Goal: Contribute content

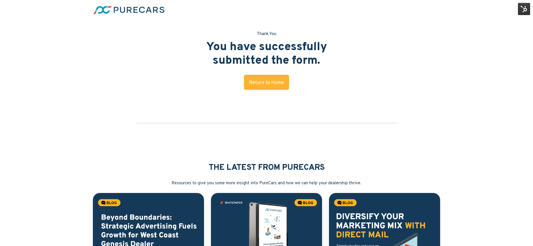
click at [522, 8] on img at bounding box center [524, 9] width 12 height 12
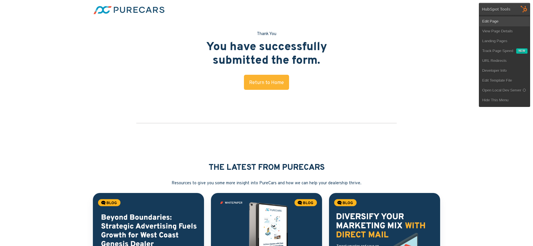
click at [500, 21] on link "Edit Page" at bounding box center [504, 21] width 51 height 10
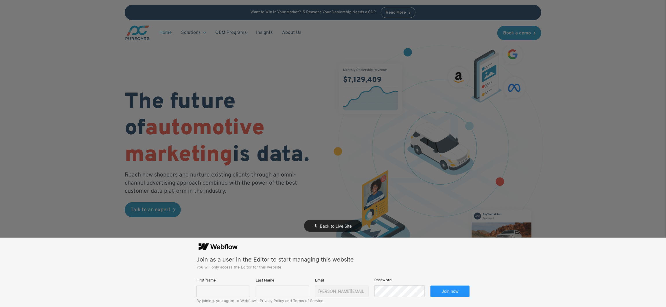
click at [265, 33] on div "Back to Live Site" at bounding box center [333, 153] width 666 height 307
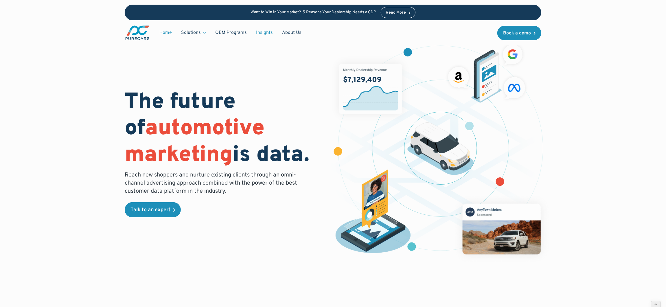
click at [265, 32] on link "Insights" at bounding box center [264, 32] width 26 height 11
click at [276, 230] on div "The future of automotive marketing is data. Reach new shoppers and nurture exis…" at bounding box center [333, 151] width 417 height 228
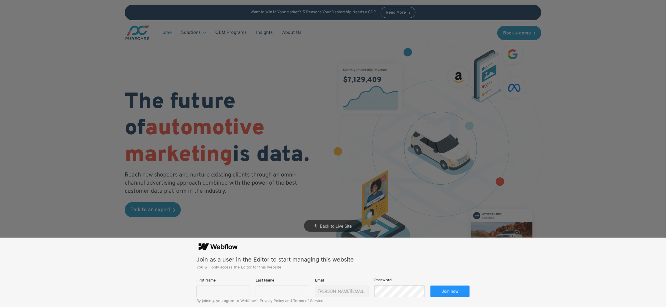
click at [218, 285] on div "First Name" at bounding box center [223, 287] width 54 height 20
click at [217, 290] on input "text" at bounding box center [223, 292] width 54 height 12
type input "[PERSON_NAME]"
click at [271, 291] on input "text" at bounding box center [283, 292] width 54 height 12
type input "[PERSON_NAME]"
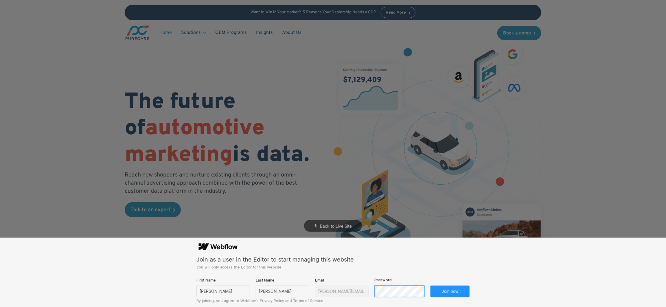
click at [430, 286] on button "Join now" at bounding box center [449, 292] width 39 height 12
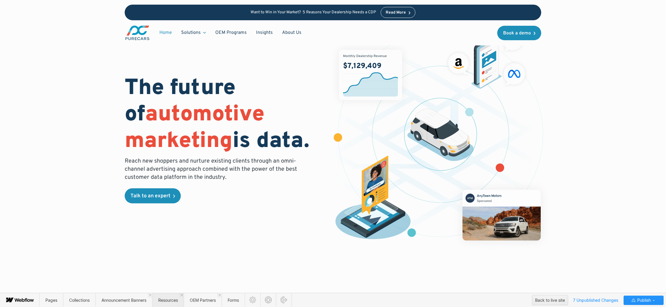
click at [170, 300] on span "Resources" at bounding box center [168, 300] width 20 height 5
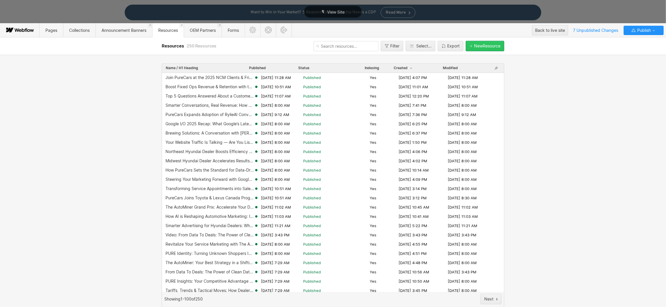
click at [489, 44] on div "New Resource" at bounding box center [487, 46] width 26 height 5
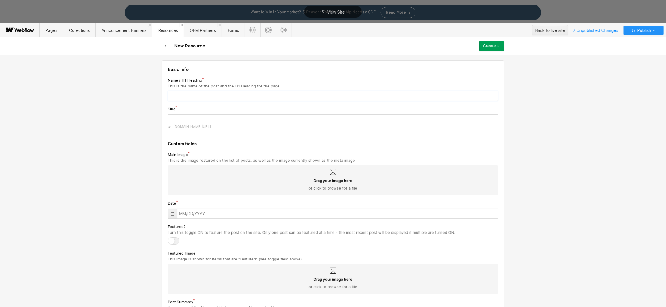
click at [226, 94] on input "text" at bounding box center [333, 96] width 330 height 10
paste input "Score Big This Football Season: How Car Dealers Can Win with OTT Advertising"
type input "Score Big This Football Season: How Car Dealers Can Win with OTT Advertising"
type input "score-big-this-football-season-how-car-dealers-can-win-with-ott-advertising"
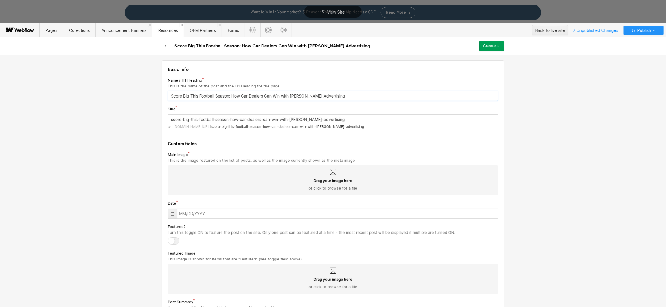
type input "Score Big This Football Season: How Car Dealers Can Win with OTT Advertising"
click at [332, 172] on icon at bounding box center [333, 172] width 7 height 7
click at [0, 0] on input "Drag your image here or click to browse for a file" at bounding box center [0, 0] width 0 height 0
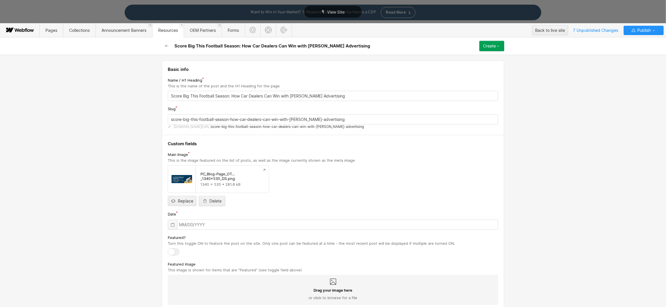
click at [173, 224] on div at bounding box center [172, 225] width 9 height 10
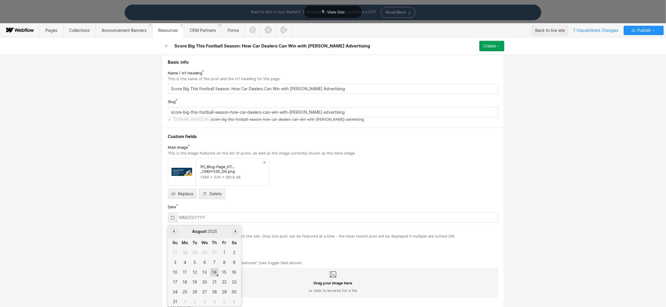
click at [214, 274] on div "14" at bounding box center [214, 272] width 9 height 9
type input "08/14/2025"
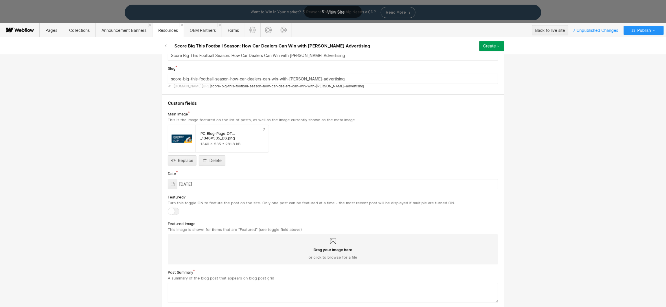
scroll to position [41, 0]
click at [176, 210] on div at bounding box center [174, 210] width 12 height 7
click at [0, 0] on input "checkbox" at bounding box center [0, 0] width 0 height 0
click at [335, 247] on span "Drag your image here" at bounding box center [333, 248] width 39 height 5
click at [0, 0] on input "Drag your image here or click to browse for a file" at bounding box center [0, 0] width 0 height 0
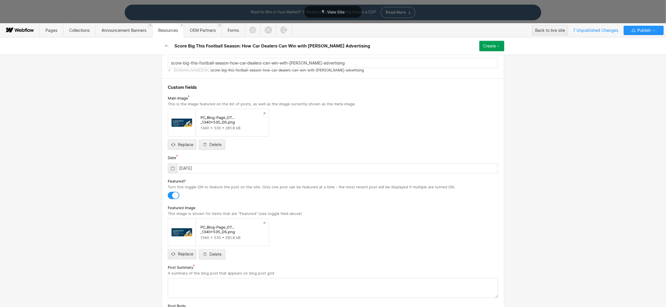
scroll to position [184, 0]
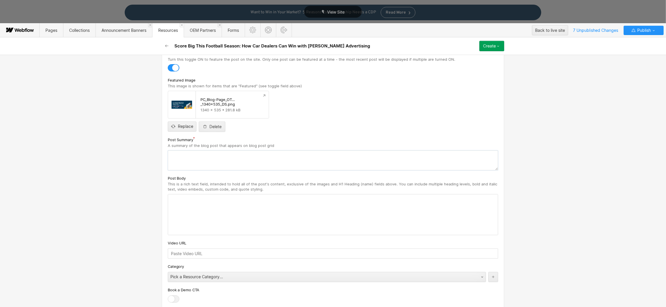
click at [218, 163] on textarea at bounding box center [333, 160] width 330 height 20
paste textarea "Football season isn’t just about touchdowns and rivalries; it’s also prime time…"
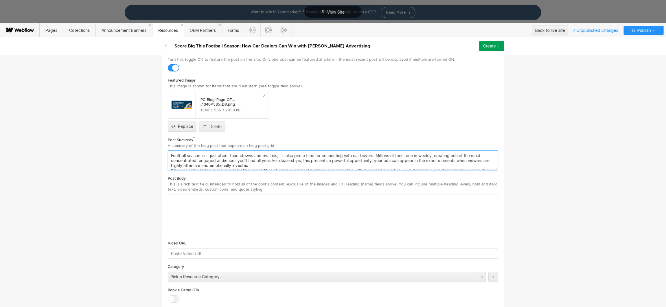
scroll to position [12, 0]
type textarea "Football season isn’t just about touchdowns and rivalries; it’s also prime time…"
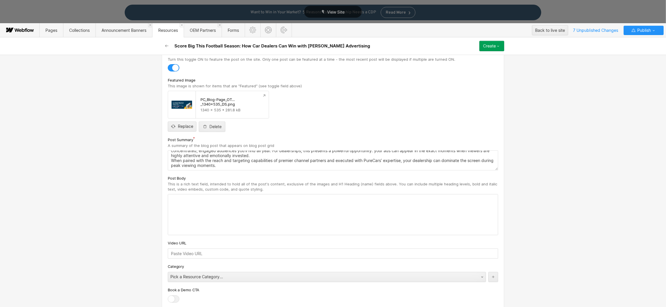
click at [200, 210] on div at bounding box center [333, 214] width 330 height 41
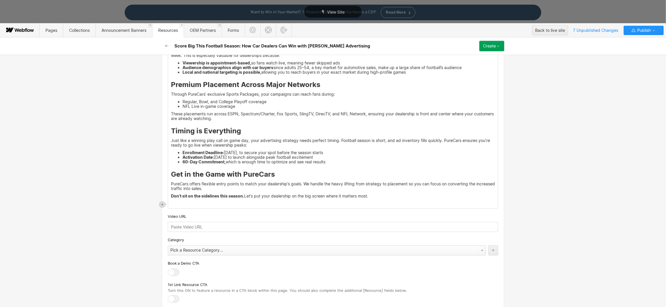
scroll to position [376, 0]
click at [241, 250] on div "Pick a Resource Category..." at bounding box center [321, 249] width 306 height 9
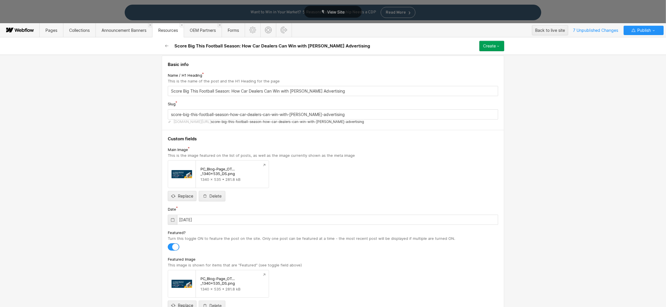
scroll to position [0, 0]
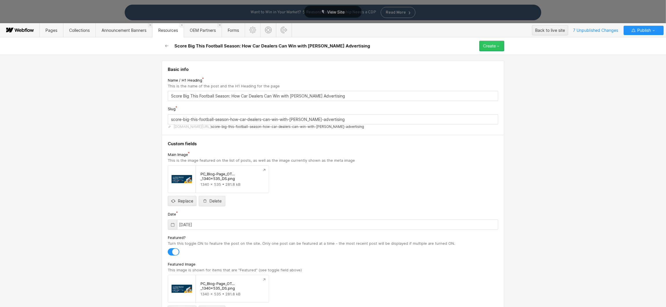
click at [501, 43] on button "Create" at bounding box center [491, 46] width 25 height 10
click at [474, 56] on div "Save draft" at bounding box center [475, 58] width 57 height 8
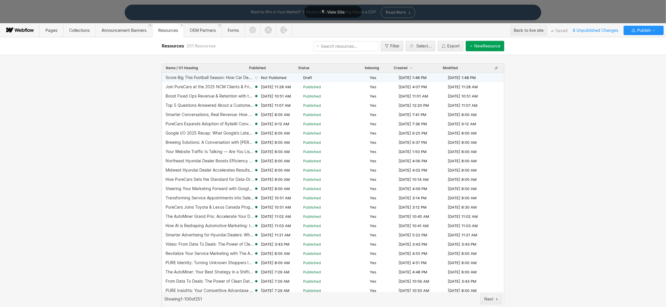
click at [325, 78] on span "Draft" at bounding box center [335, 77] width 64 height 5
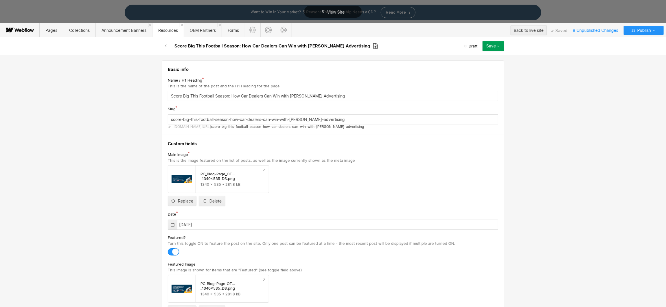
click at [373, 44] on icon at bounding box center [375, 46] width 5 height 7
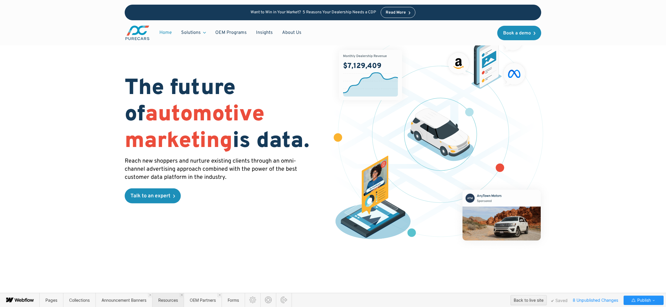
click at [178, 301] on span "Resources" at bounding box center [168, 300] width 20 height 5
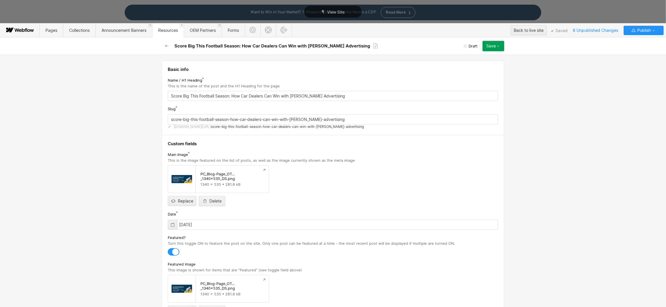
click at [499, 46] on icon "button" at bounding box center [498, 46] width 5 height 5
click at [472, 57] on div "Save draft" at bounding box center [475, 58] width 57 height 8
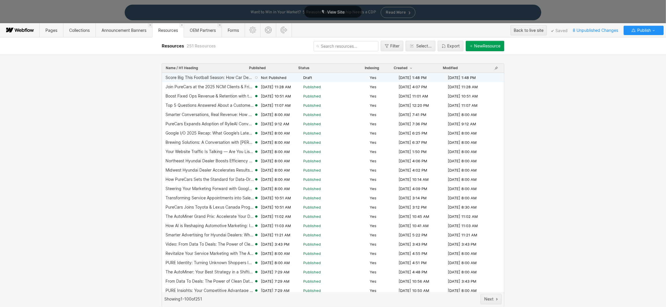
click at [314, 78] on span "Draft" at bounding box center [335, 77] width 64 height 5
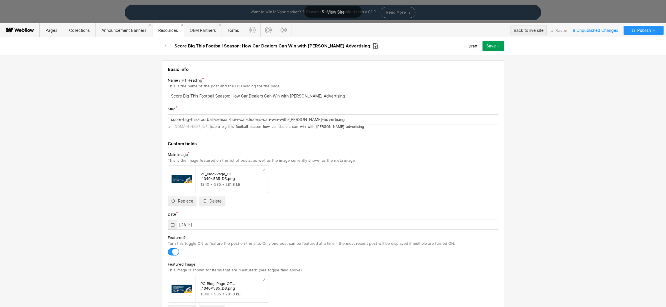
click at [373, 45] on icon at bounding box center [375, 46] width 5 height 7
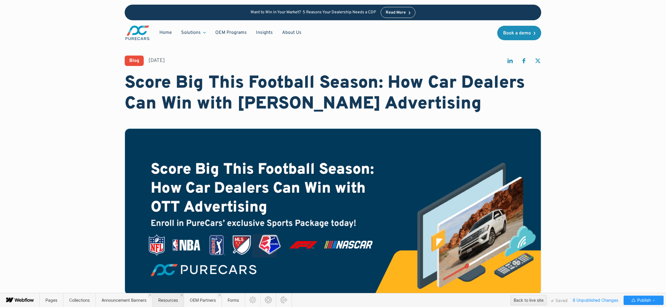
click at [172, 299] on span "Resources" at bounding box center [168, 300] width 20 height 5
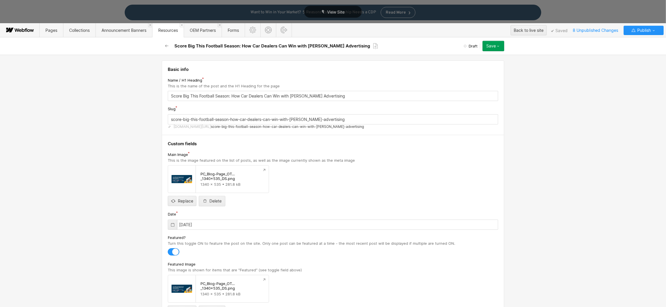
click at [498, 46] on icon "button" at bounding box center [498, 46] width 5 height 5
click at [472, 65] on div "Publish now" at bounding box center [475, 66] width 57 height 8
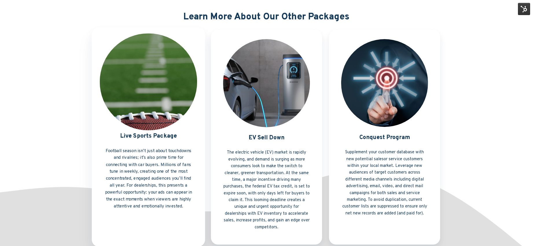
scroll to position [298, 0]
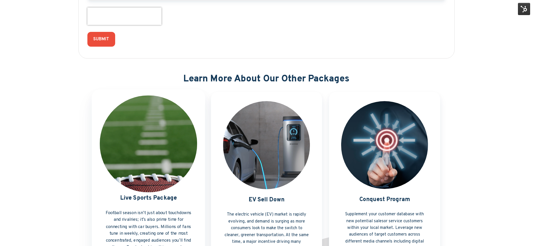
click at [159, 143] on link "Live Sports Package" at bounding box center [148, 198] width 113 height 219
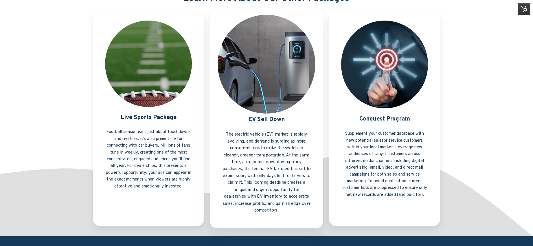
scroll to position [380, 0]
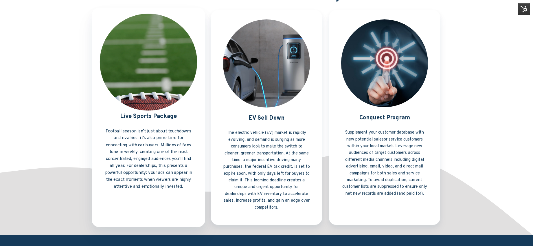
click at [155, 147] on link "Live Sports Package" at bounding box center [148, 117] width 113 height 219
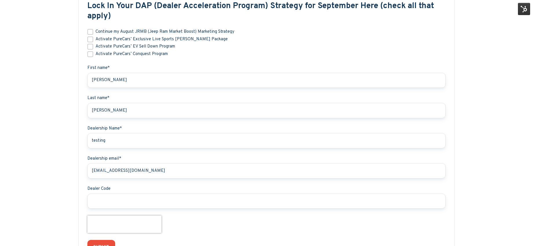
scroll to position [0, 0]
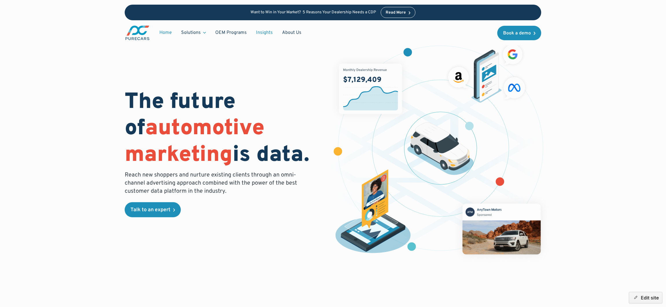
click at [265, 33] on link "Insights" at bounding box center [264, 32] width 26 height 11
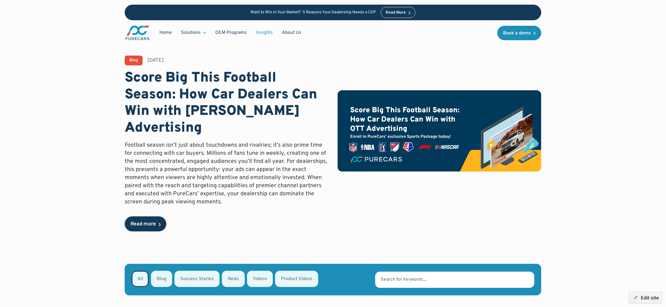
click at [137, 222] on div "Read more" at bounding box center [142, 224] width 25 height 5
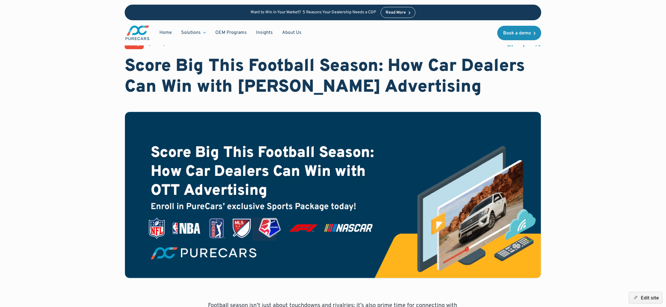
scroll to position [197, 0]
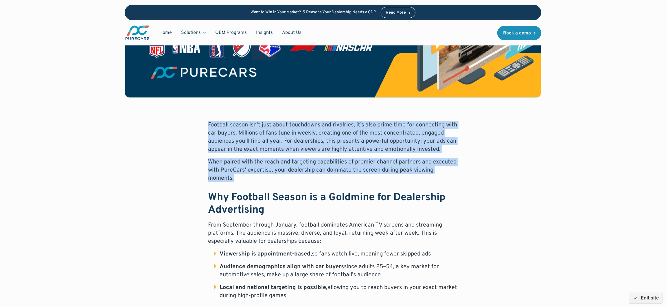
drag, startPoint x: 203, startPoint y: 120, endPoint x: 250, endPoint y: 176, distance: 73.3
click at [250, 176] on div "Blog August 14, 2025 Score Big This Football Season: How Car Dealers Can Win wi…" at bounding box center [333, 210] width 417 height 704
copy div "Football season isn’t just about touchdowns and rivalries; it’s also prime time…"
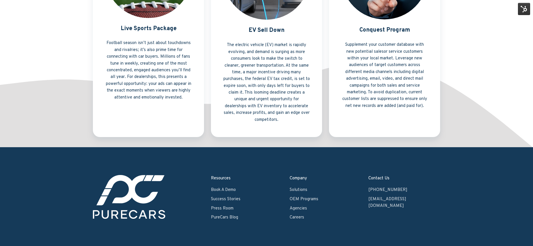
scroll to position [492, 0]
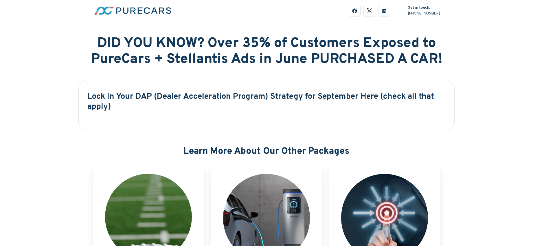
scroll to position [492, 0]
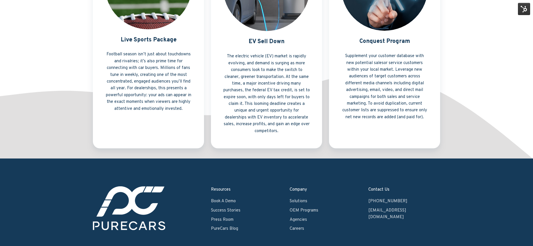
scroll to position [458, 0]
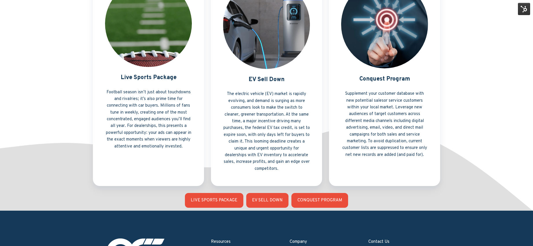
scroll to position [422, 0]
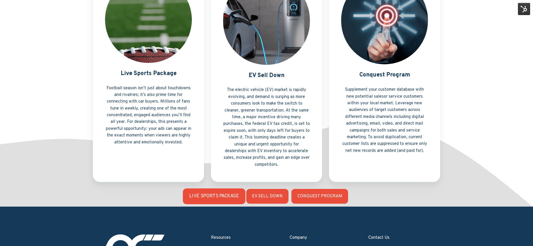
click at [209, 199] on link "LIVE SPORTS PACKAGE" at bounding box center [214, 196] width 62 height 16
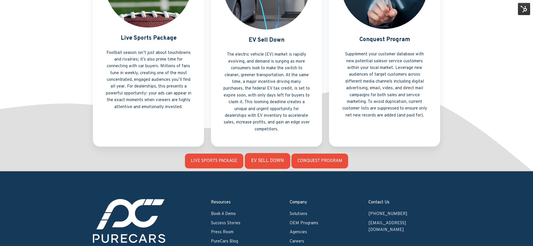
click at [272, 159] on link "EV SELL DOWN" at bounding box center [266, 161] width 45 height 16
click at [327, 162] on link "CONQUEST PROGRAM" at bounding box center [320, 161] width 60 height 16
click at [527, 8] on img at bounding box center [524, 9] width 12 height 12
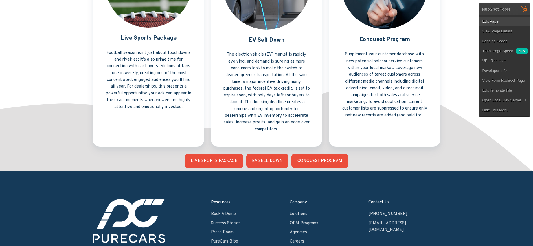
click at [510, 24] on link "Edit Page" at bounding box center [504, 21] width 51 height 10
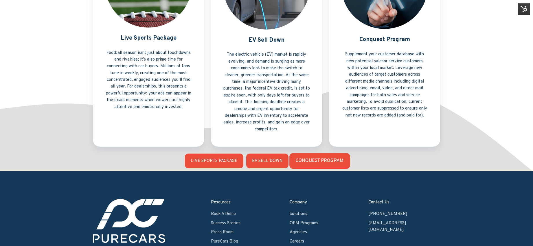
click at [328, 163] on link "CONQUEST PROGRAM" at bounding box center [320, 161] width 60 height 16
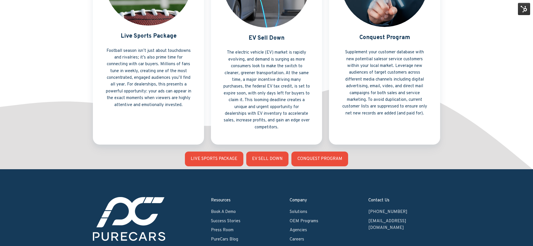
scroll to position [468, 0]
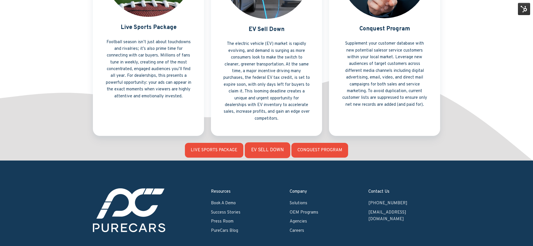
click at [277, 148] on link "EV SELL DOWN" at bounding box center [266, 150] width 45 height 16
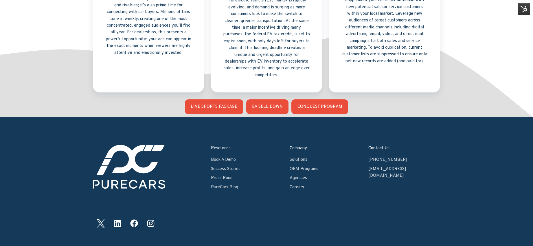
scroll to position [499, 0]
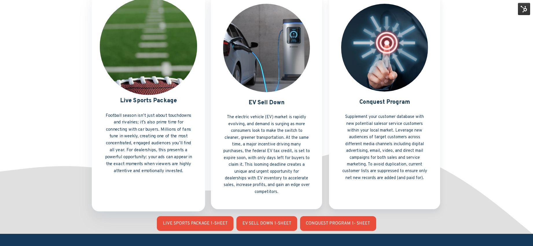
scroll to position [393, 0]
